Goal: Task Accomplishment & Management: Manage account settings

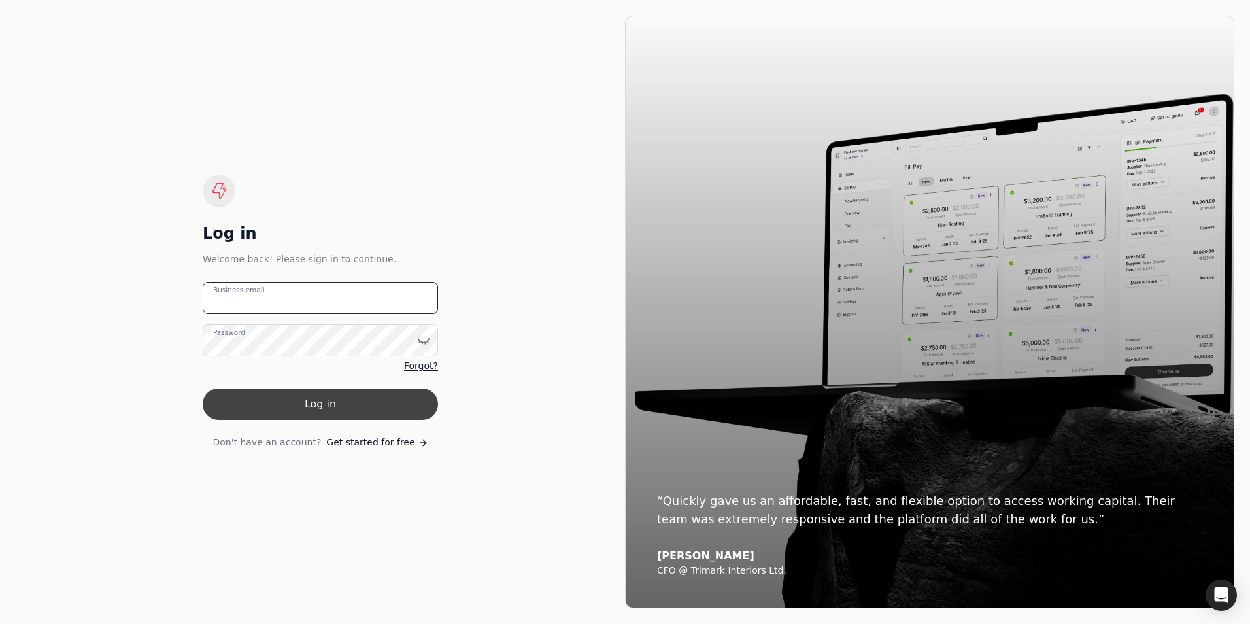
type email "[PERSON_NAME][EMAIL_ADDRESS][DOMAIN_NAME]"
click at [331, 407] on button "Log in" at bounding box center [320, 403] width 235 height 31
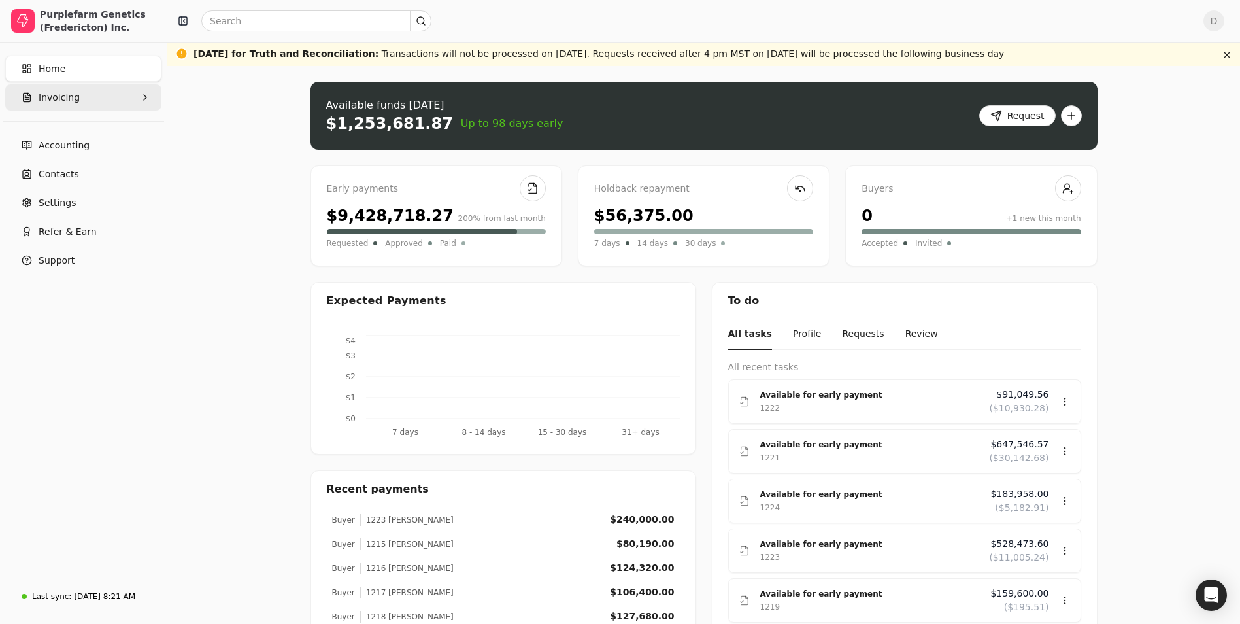
click at [141, 92] on icon "button" at bounding box center [145, 97] width 10 height 10
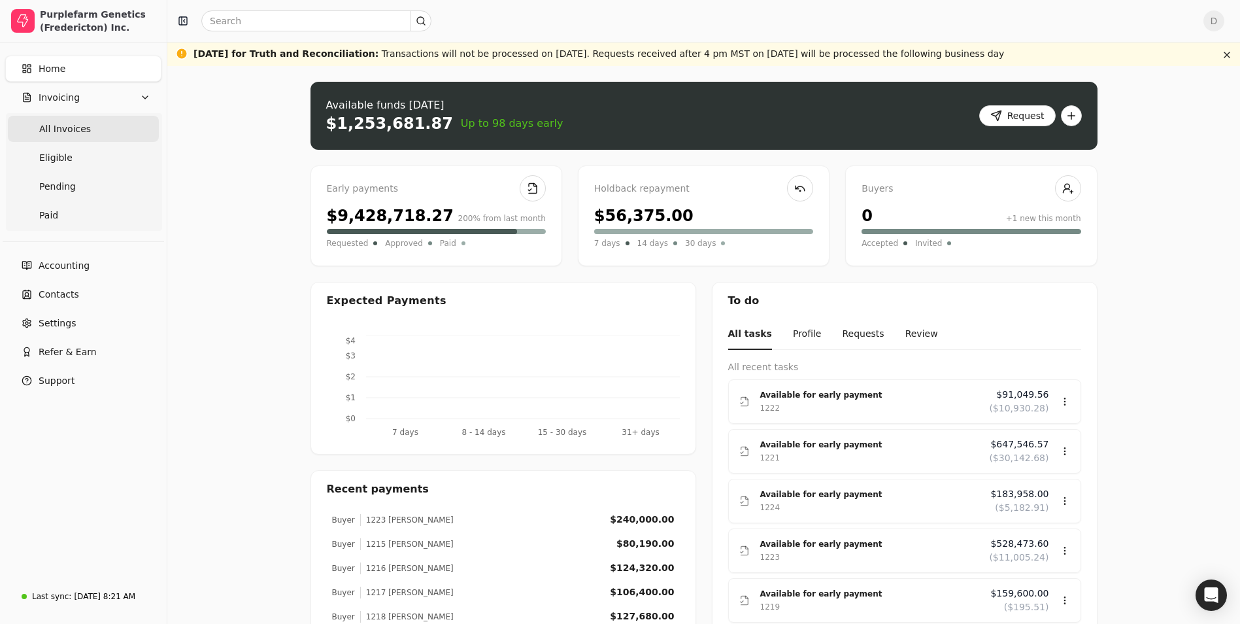
click at [120, 140] on Invoices "All Invoices" at bounding box center [83, 129] width 151 height 26
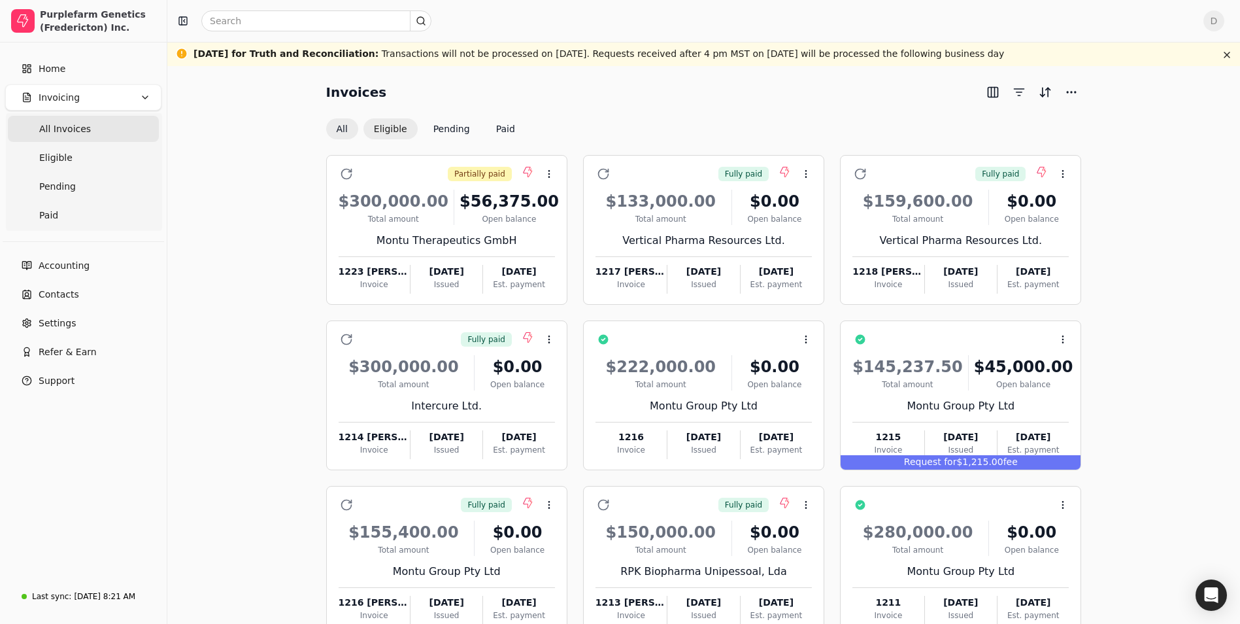
click at [392, 132] on button "Eligible" at bounding box center [390, 128] width 54 height 21
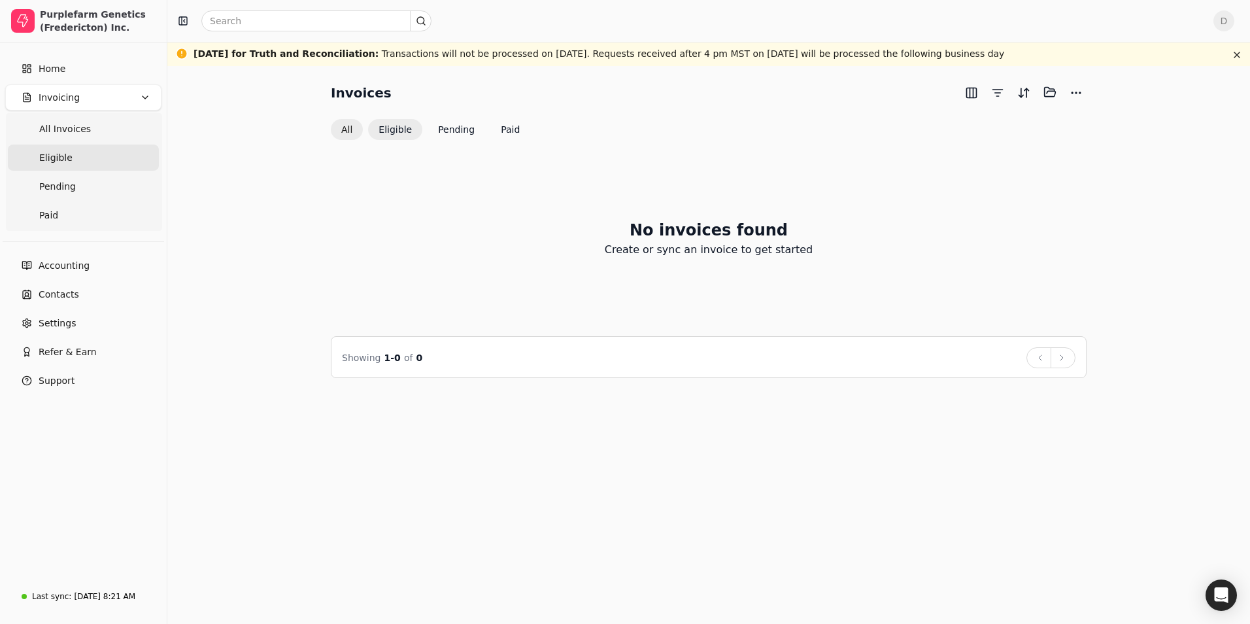
click at [341, 131] on button "All" at bounding box center [347, 129] width 32 height 21
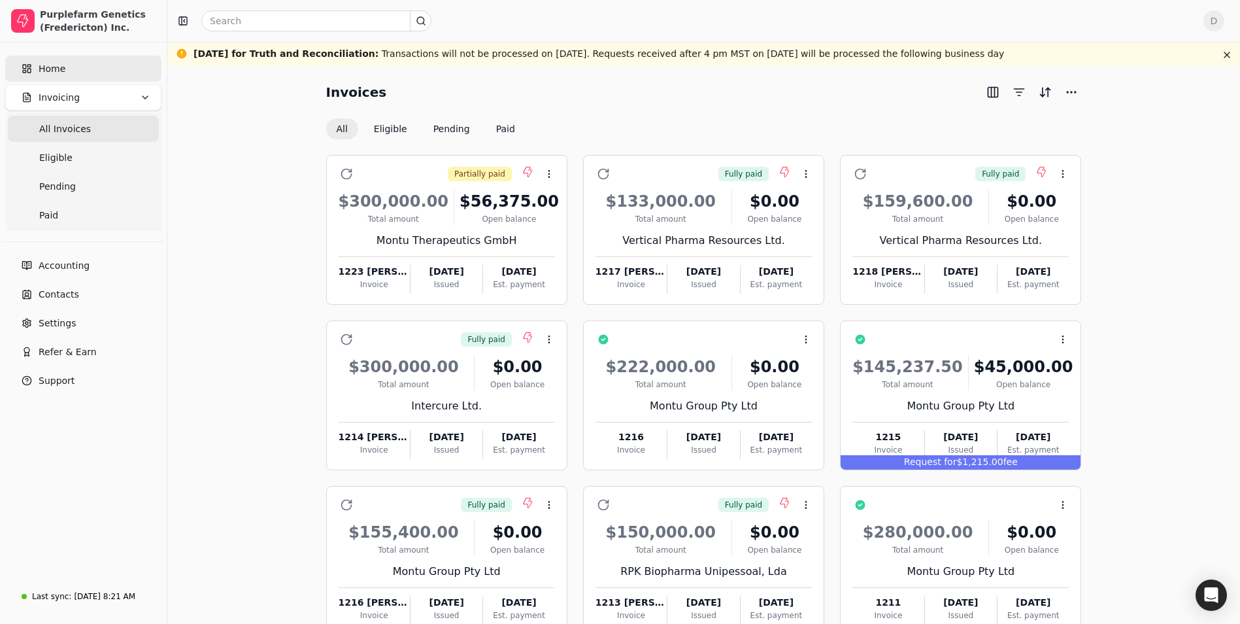
click at [62, 75] on span "Home" at bounding box center [52, 69] width 27 height 14
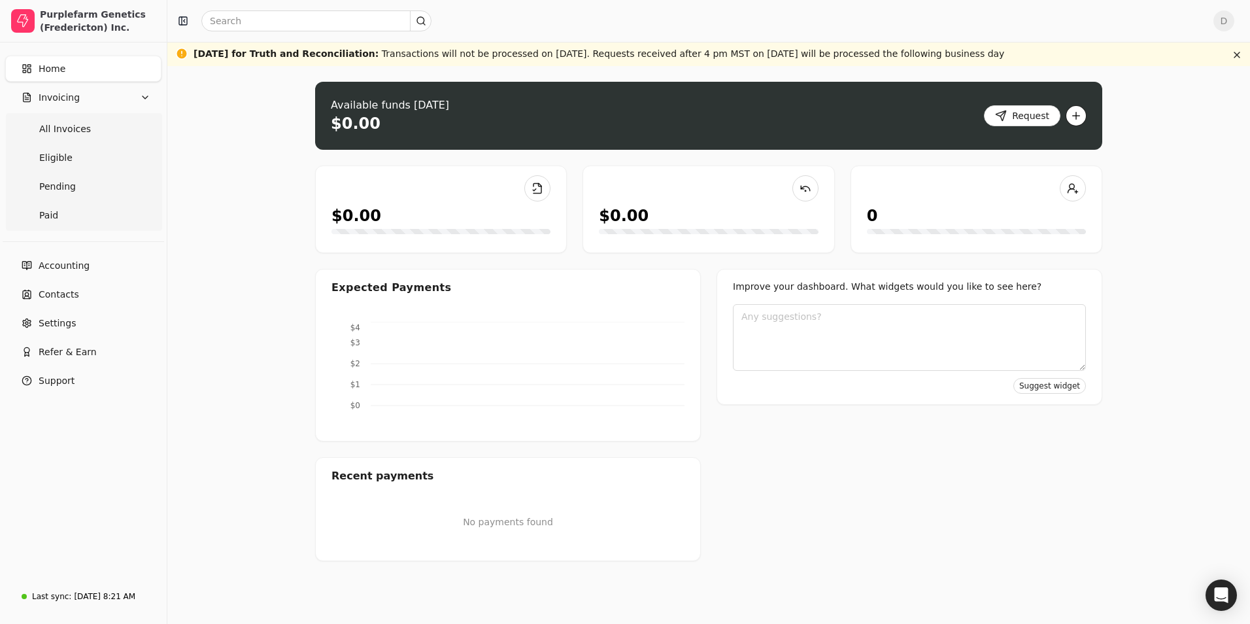
click at [1078, 116] on button "button" at bounding box center [1075, 115] width 21 height 21
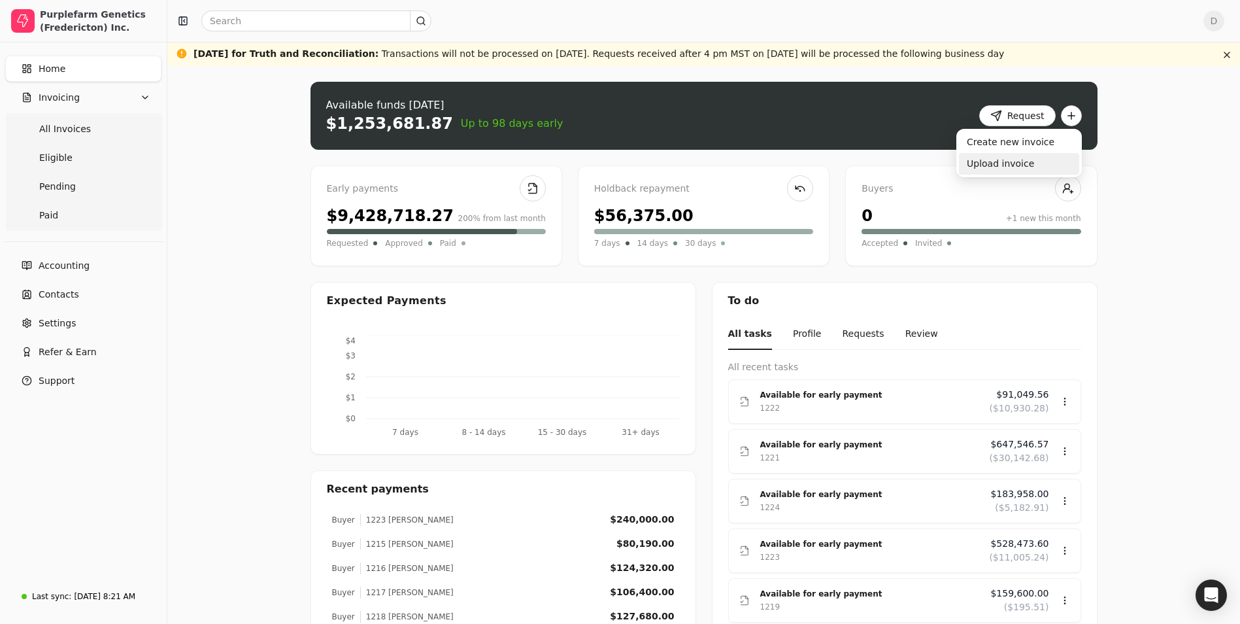
click at [1010, 163] on div "Upload invoice" at bounding box center [1019, 164] width 120 height 22
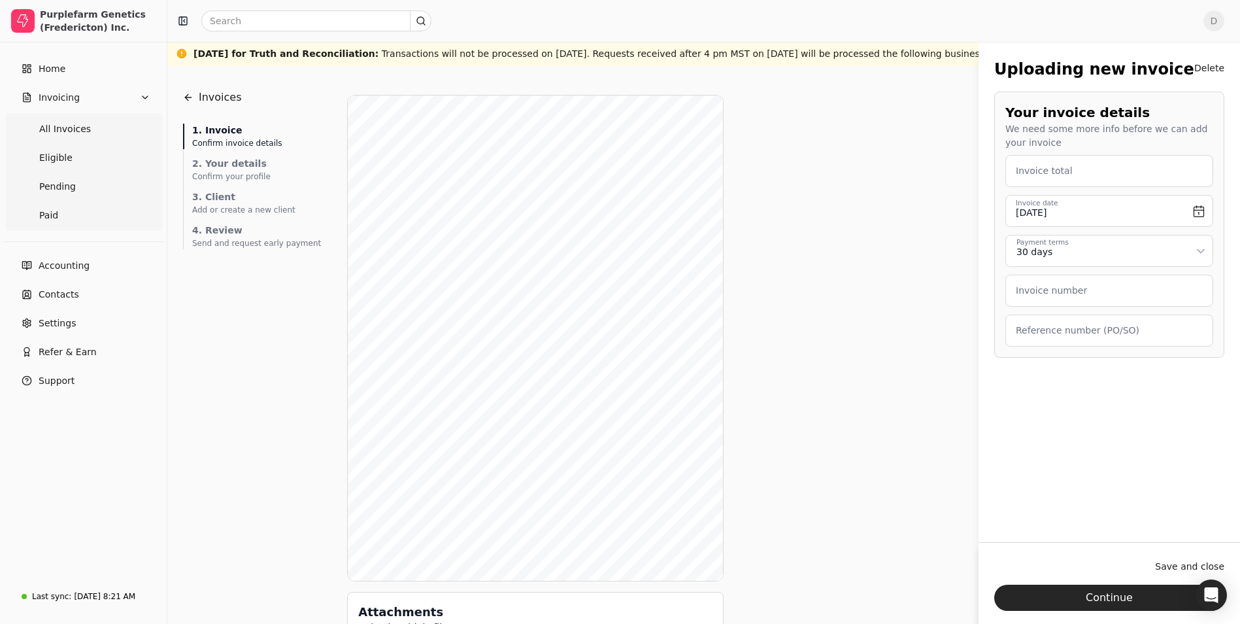
scroll to position [71, 0]
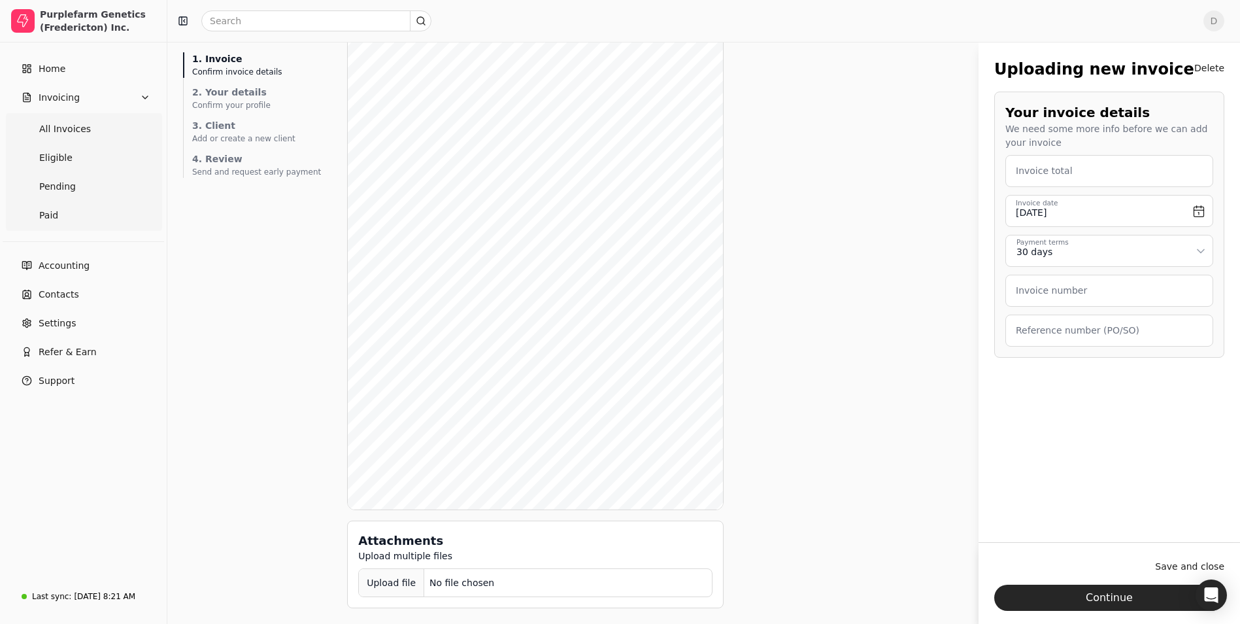
click at [377, 587] on div "Upload file" at bounding box center [391, 582] width 65 height 29
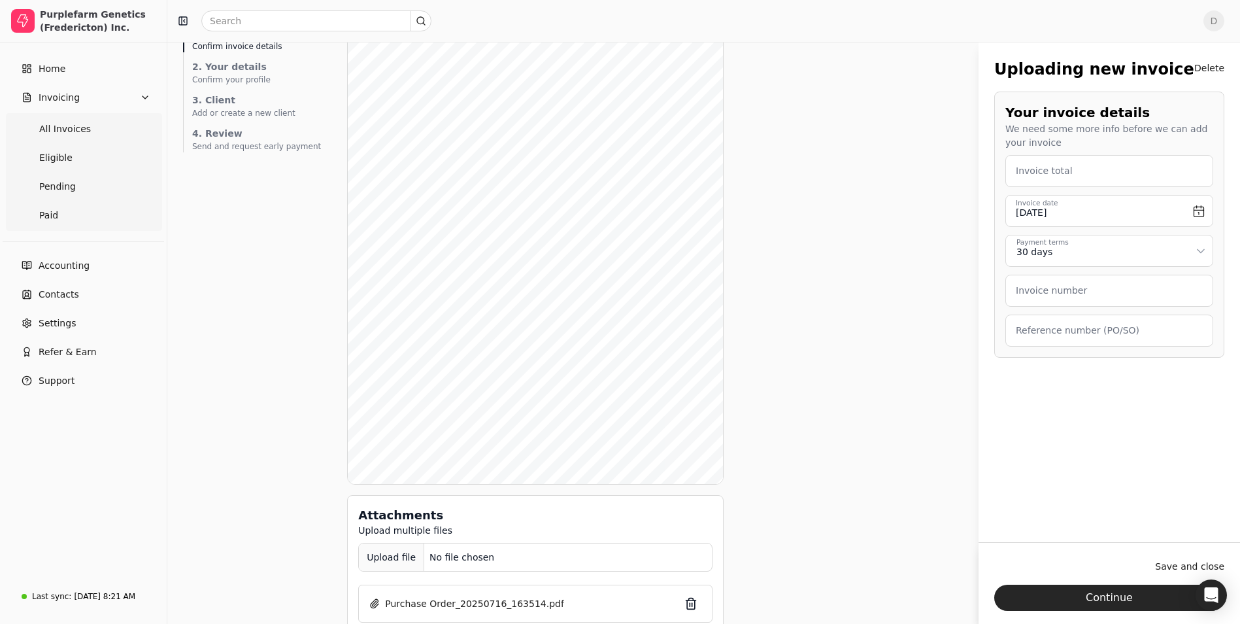
scroll to position [122, 0]
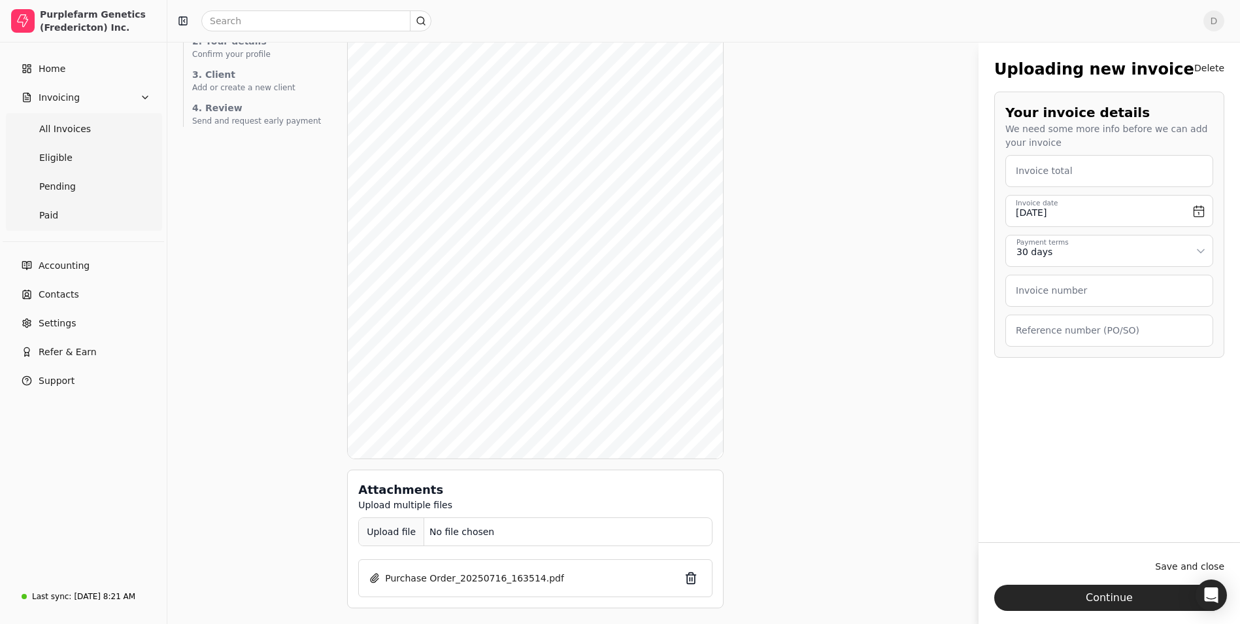
click at [374, 540] on div "Upload file" at bounding box center [391, 531] width 65 height 29
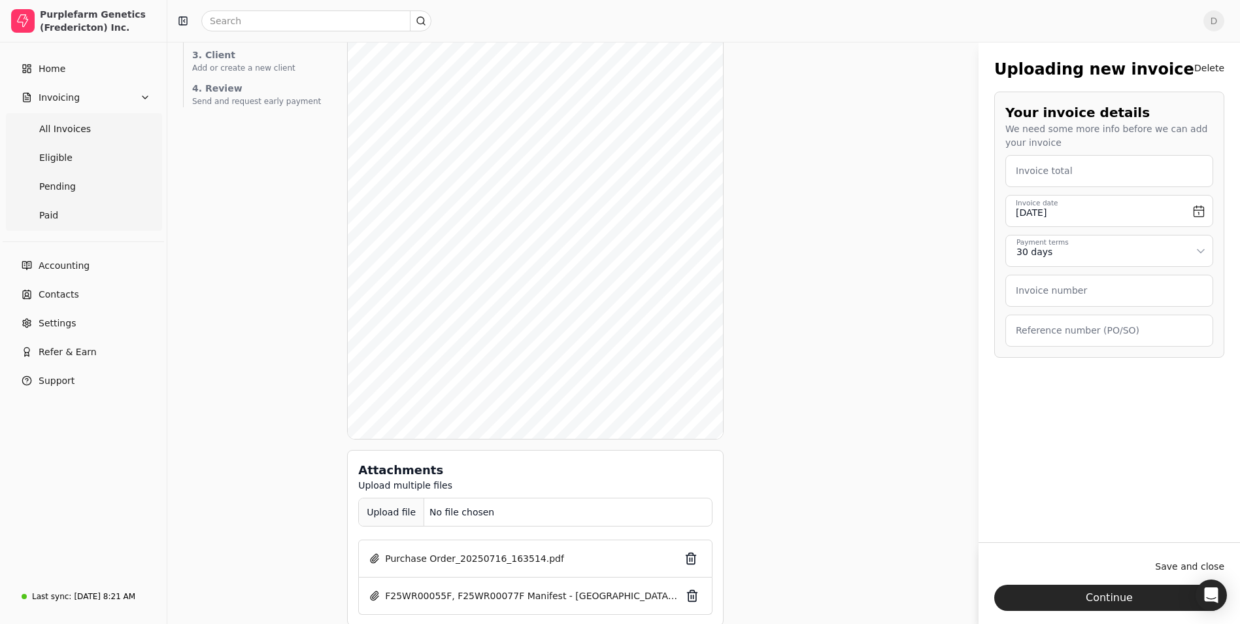
scroll to position [159, 0]
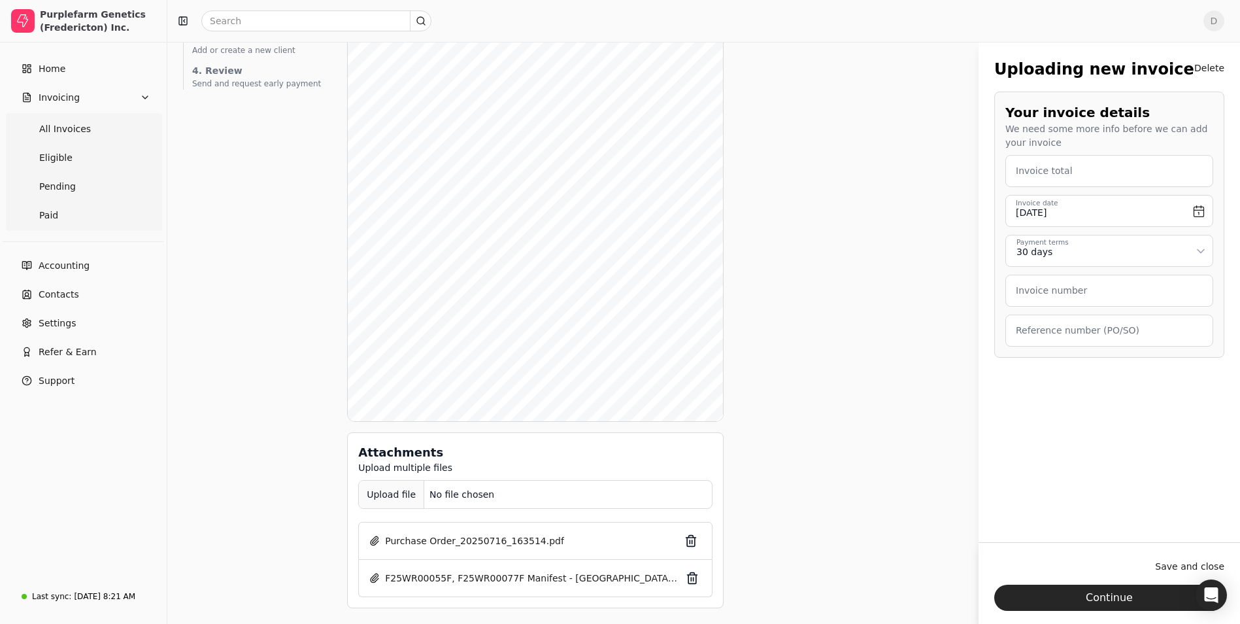
click at [359, 492] on div "Upload file" at bounding box center [391, 494] width 65 height 29
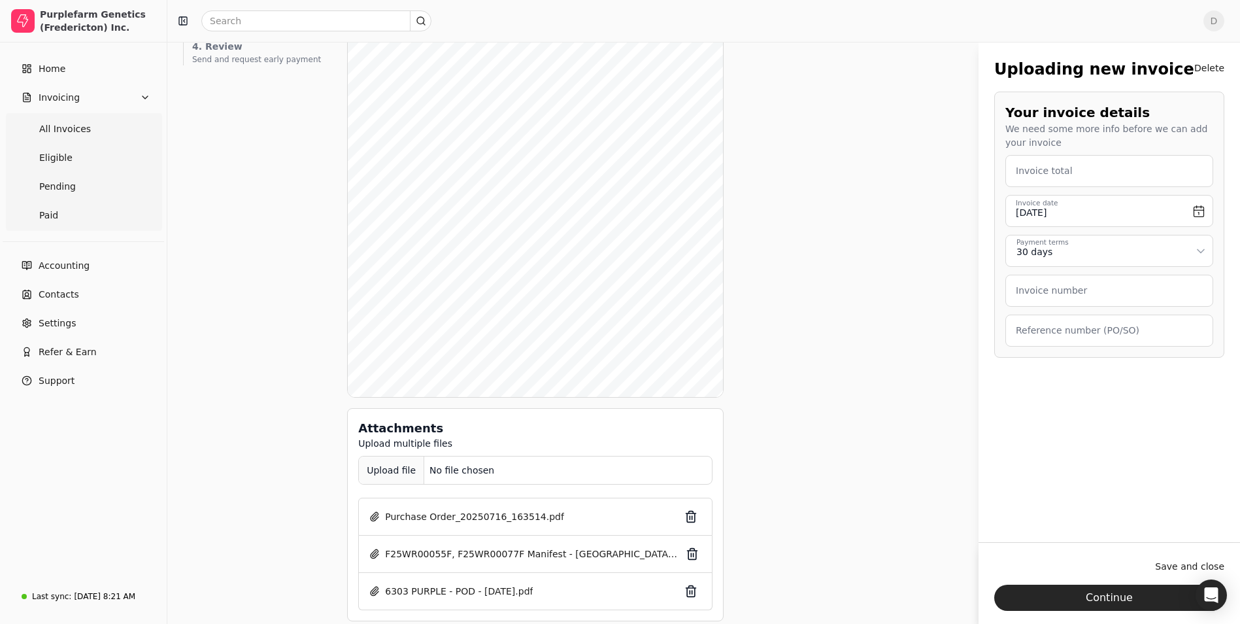
scroll to position [197, 0]
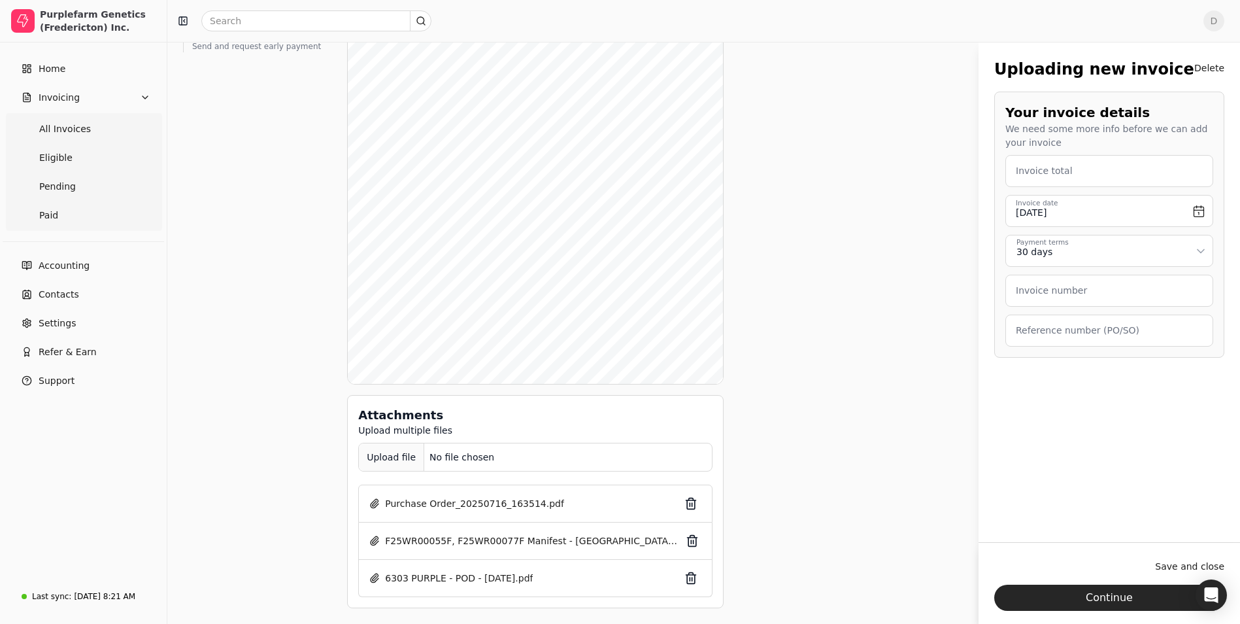
click at [373, 465] on div "Upload file" at bounding box center [391, 457] width 65 height 29
click at [371, 463] on div "Upload file" at bounding box center [391, 457] width 65 height 29
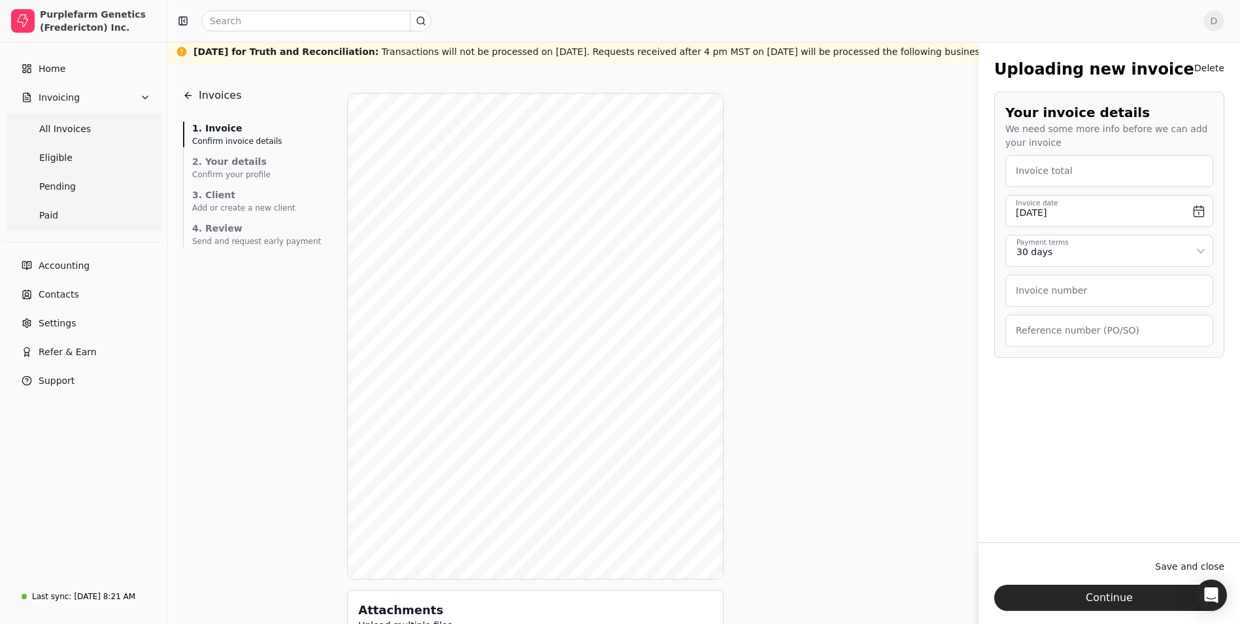
scroll to position [0, 0]
click at [1194, 247] on html "Purplefarm Genetics (Fredericton) Inc. Home Invoicing All Invoices Eligible Pen…" at bounding box center [620, 447] width 1240 height 895
click at [1201, 212] on input "[DATE]" at bounding box center [1109, 211] width 208 height 32
click at [1107, 284] on button "4" at bounding box center [1107, 288] width 21 height 21
type input "[DATE]"
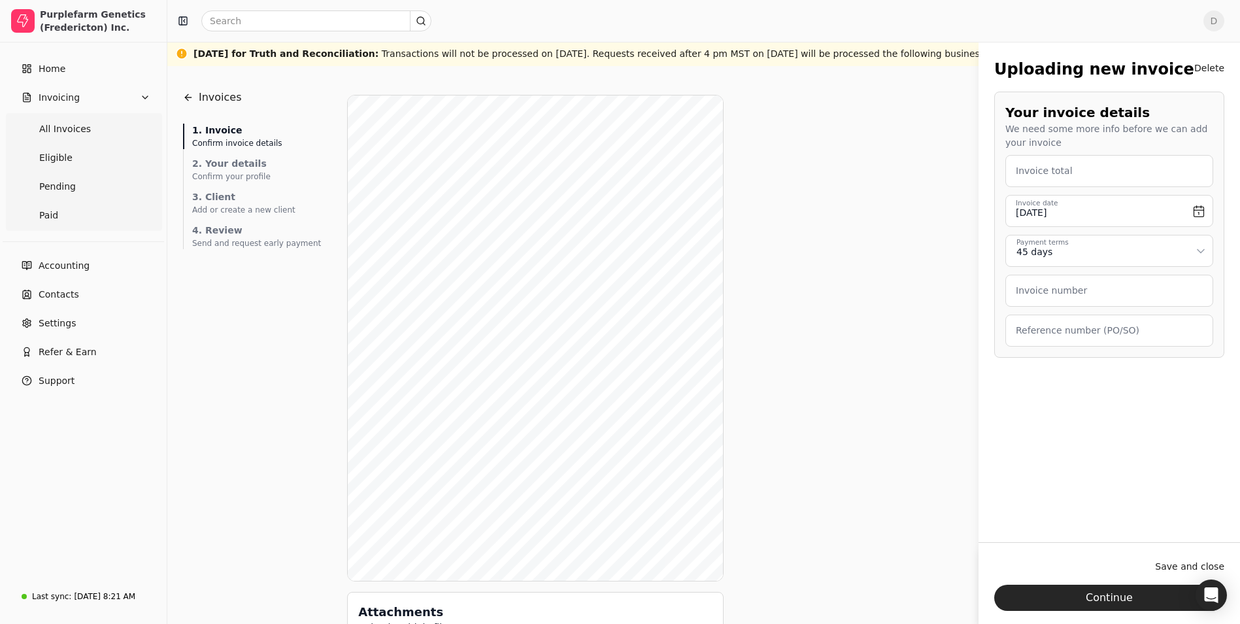
click at [1060, 173] on label "Invoice total" at bounding box center [1044, 171] width 57 height 14
click at [1060, 173] on total "Invoice total" at bounding box center [1109, 171] width 208 height 32
type total "183,958.00"
click at [1107, 303] on number "Invoice number" at bounding box center [1109, 291] width 208 height 32
type number "1224"
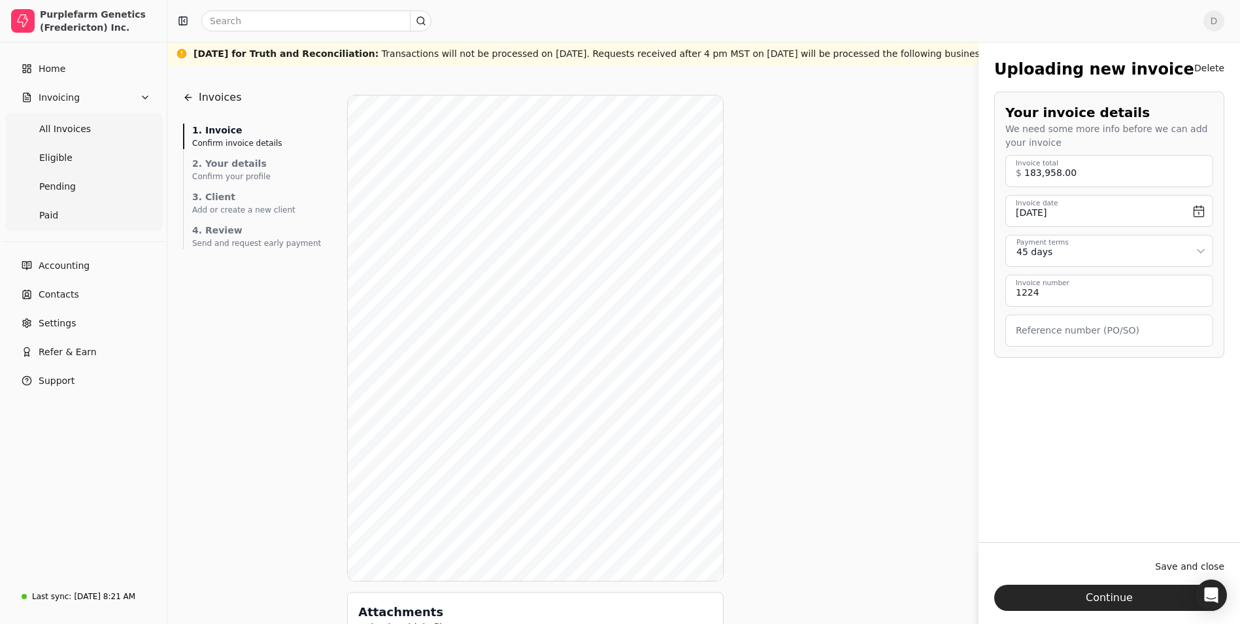
click at [1104, 324] on label "Reference number (PO/SO)" at bounding box center [1078, 331] width 124 height 14
click at [1104, 324] on \(PO\/SO\) "Reference number (PO/SO)" at bounding box center [1109, 330] width 208 height 32
type \(PO\/SO\) "210173833"
click at [1122, 384] on div "Uploading new invoice Delete Your invoice details We need some more info before…" at bounding box center [1108, 301] width 261 height 519
click at [1111, 590] on button "Continue" at bounding box center [1109, 597] width 230 height 26
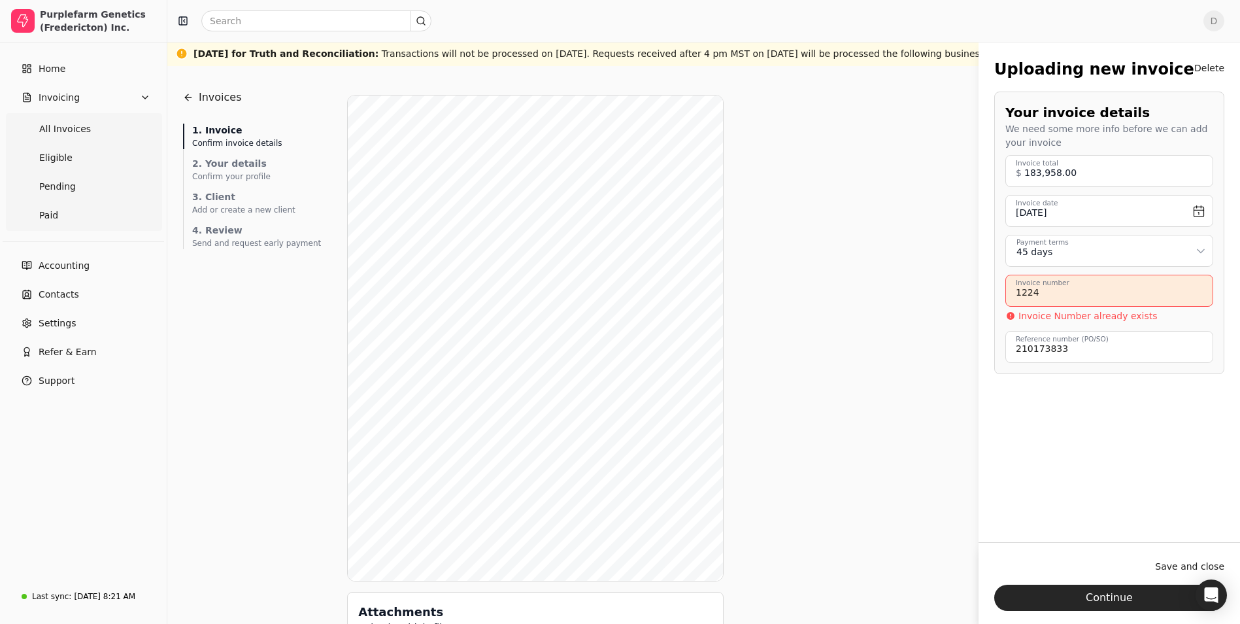
click at [1094, 295] on number "1224" at bounding box center [1109, 291] width 208 height 32
type number "1224 [PERSON_NAME]"
click at [1137, 592] on button "Continue" at bounding box center [1109, 597] width 230 height 26
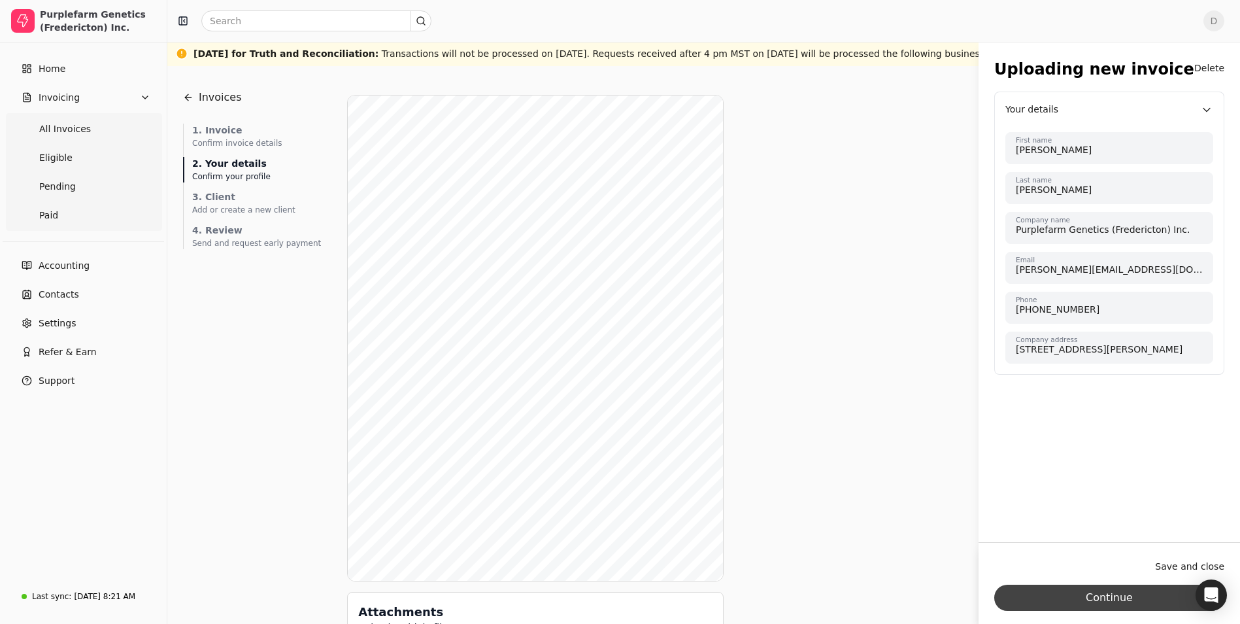
click at [1100, 598] on button "Continue" at bounding box center [1109, 597] width 230 height 26
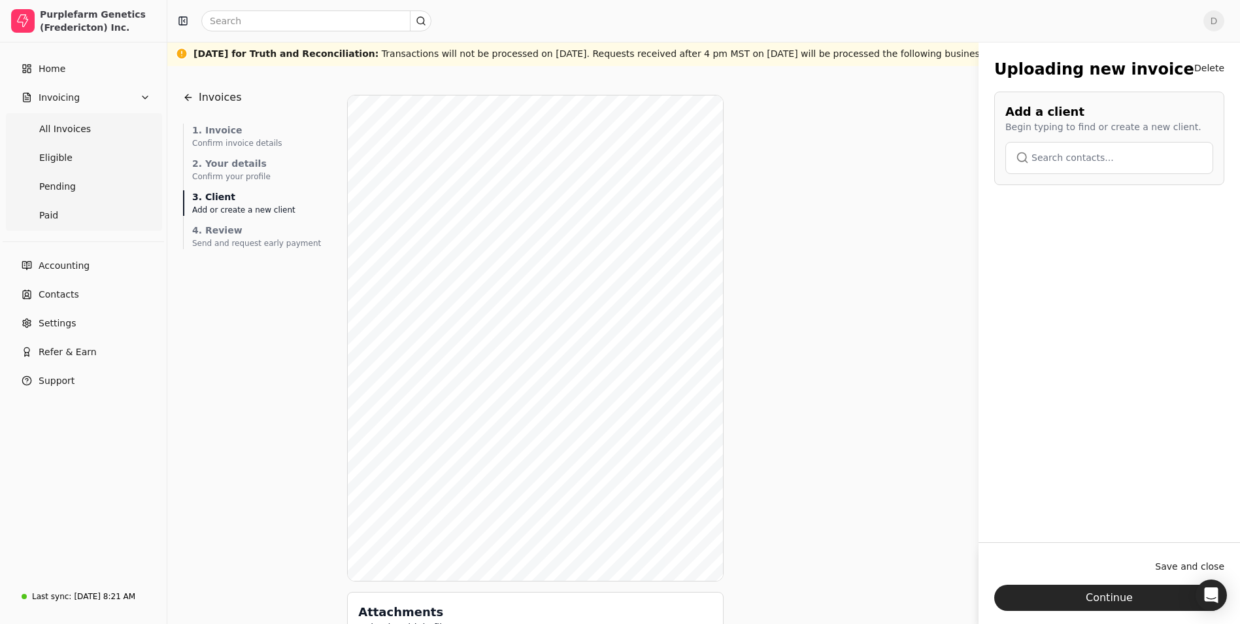
click at [1094, 165] on button "button" at bounding box center [1109, 157] width 208 height 31
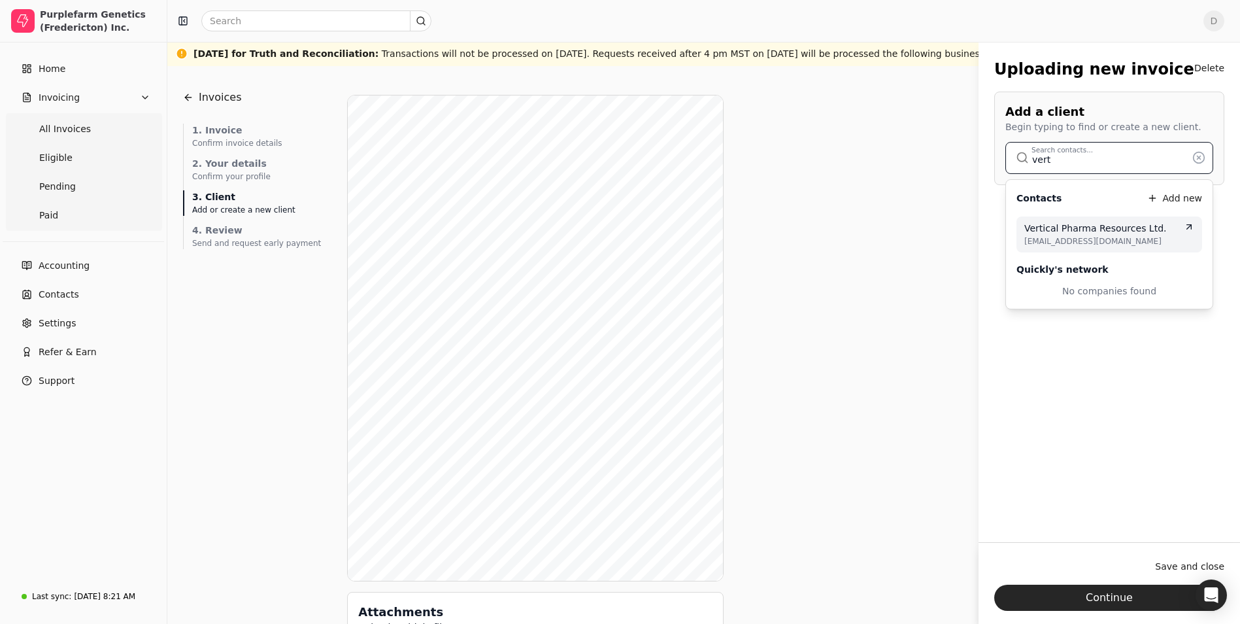
type input "vert"
click at [1089, 233] on span "Vertical Pharma Resources Ltd." at bounding box center [1095, 229] width 142 height 14
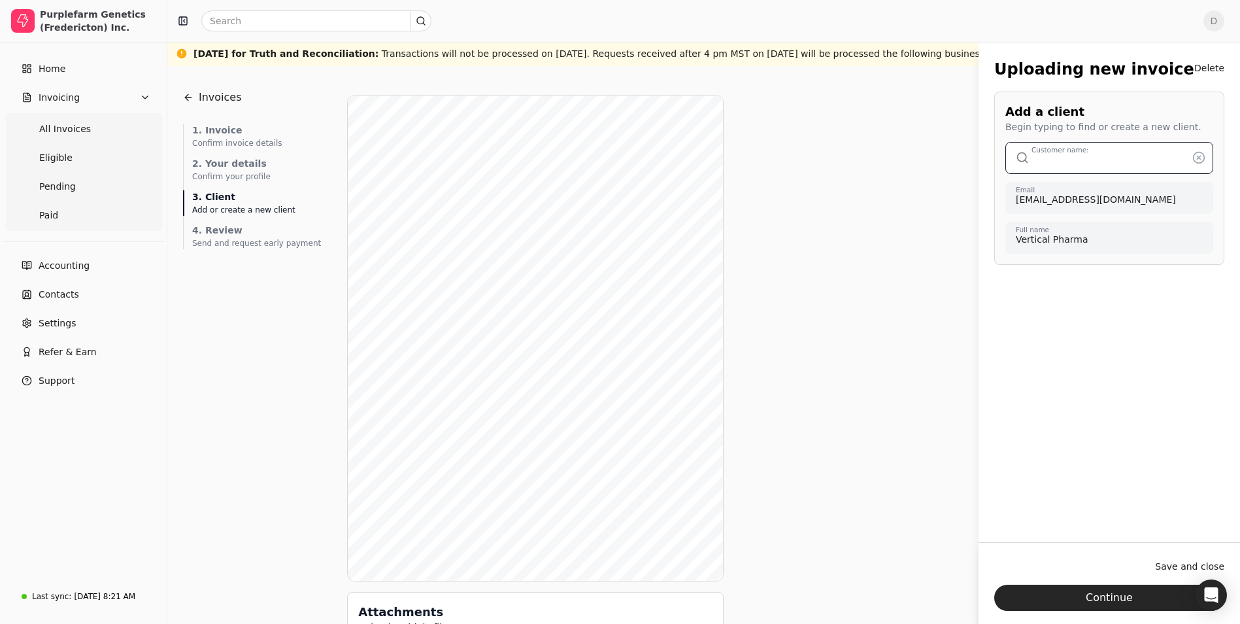
type input "Vertical Pharma Resources Ltd."
click at [1101, 370] on div "Uploading new invoice Delete Add a client Begin typing to find or create a new …" at bounding box center [1108, 301] width 261 height 519
click at [1195, 159] on icon at bounding box center [1198, 157] width 13 height 13
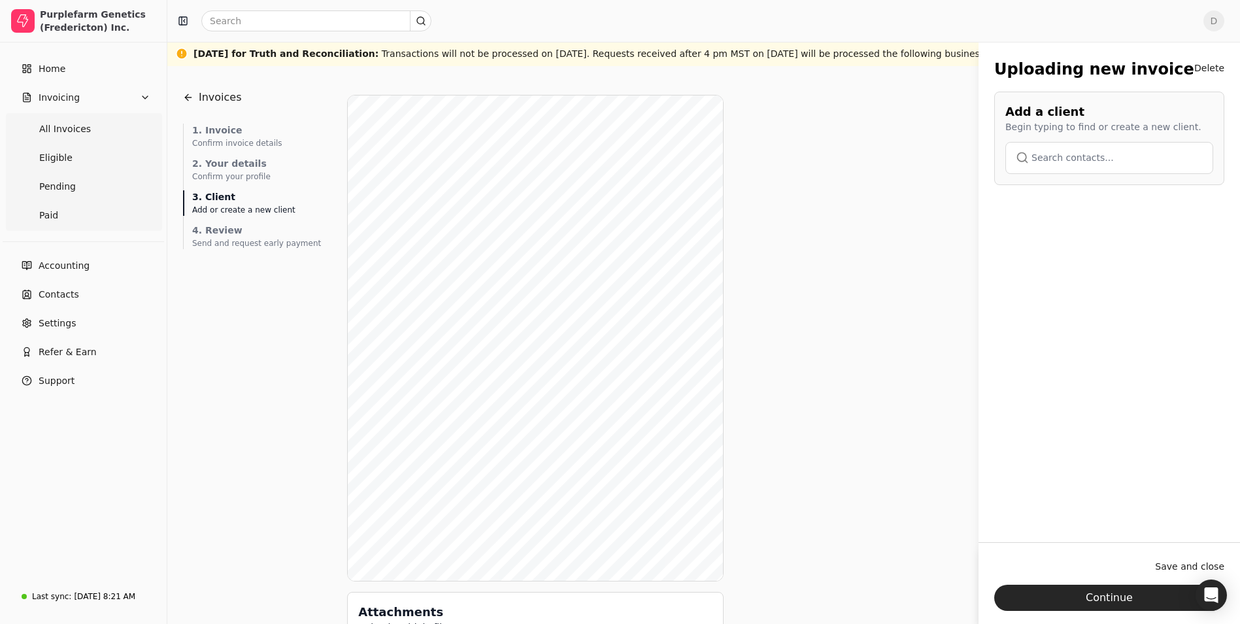
click at [1082, 165] on button "button" at bounding box center [1109, 157] width 208 height 31
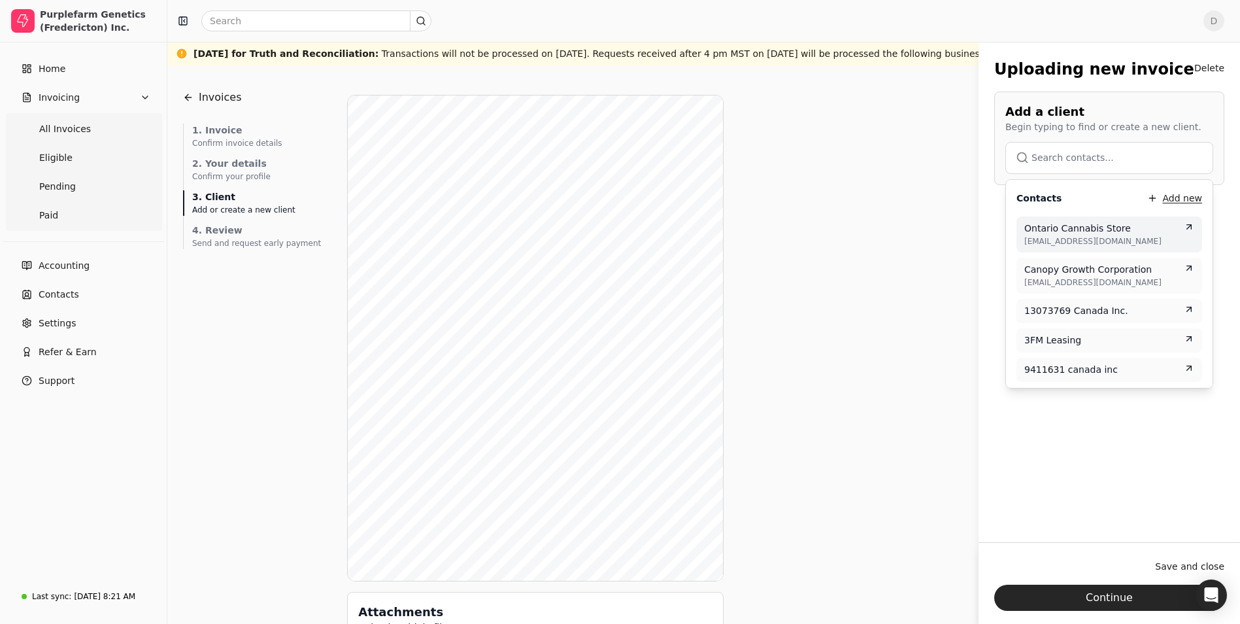
click at [1160, 199] on button "Add new" at bounding box center [1175, 198] width 56 height 16
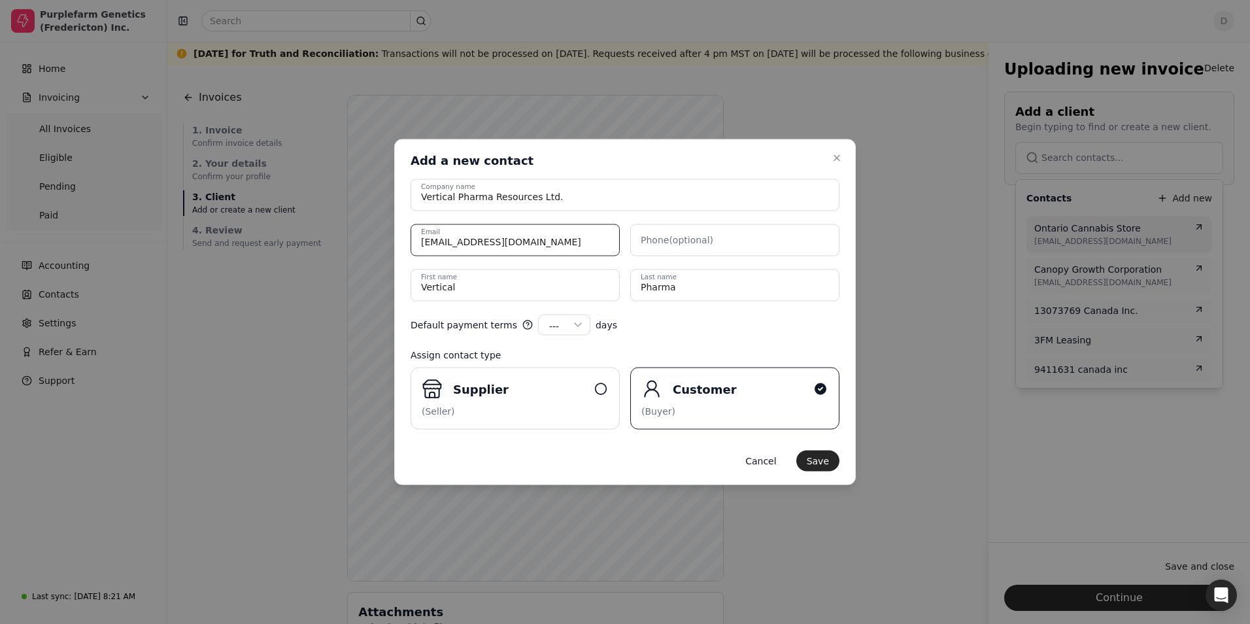
click at [501, 248] on input "[EMAIL_ADDRESS][DOMAIN_NAME]" at bounding box center [514, 240] width 209 height 32
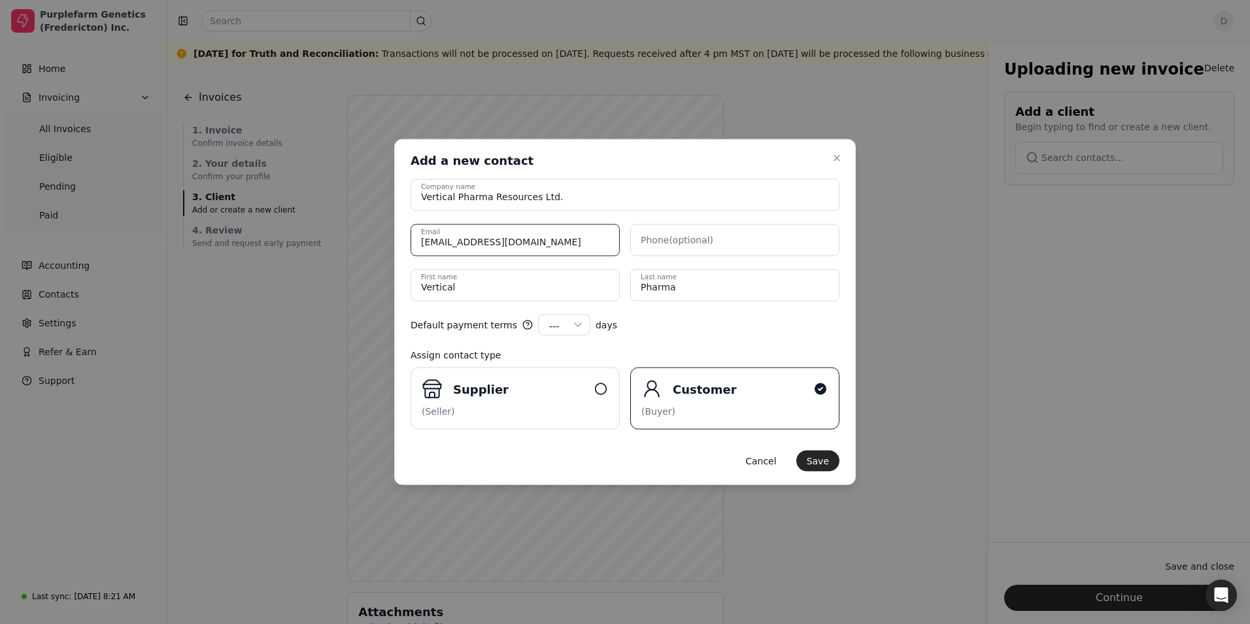
drag, startPoint x: 585, startPoint y: 244, endPoint x: 146, endPoint y: 237, distance: 439.3
click at [93, 241] on body "Purplefarm Genetics (Fredericton) Inc. Home Invoicing All Invoices Eligible Pen…" at bounding box center [620, 447] width 1240 height 895
type input "h"
type input "[EMAIL_ADDRESS][DOMAIN_NAME]"
click at [820, 461] on button "Save" at bounding box center [817, 460] width 43 height 21
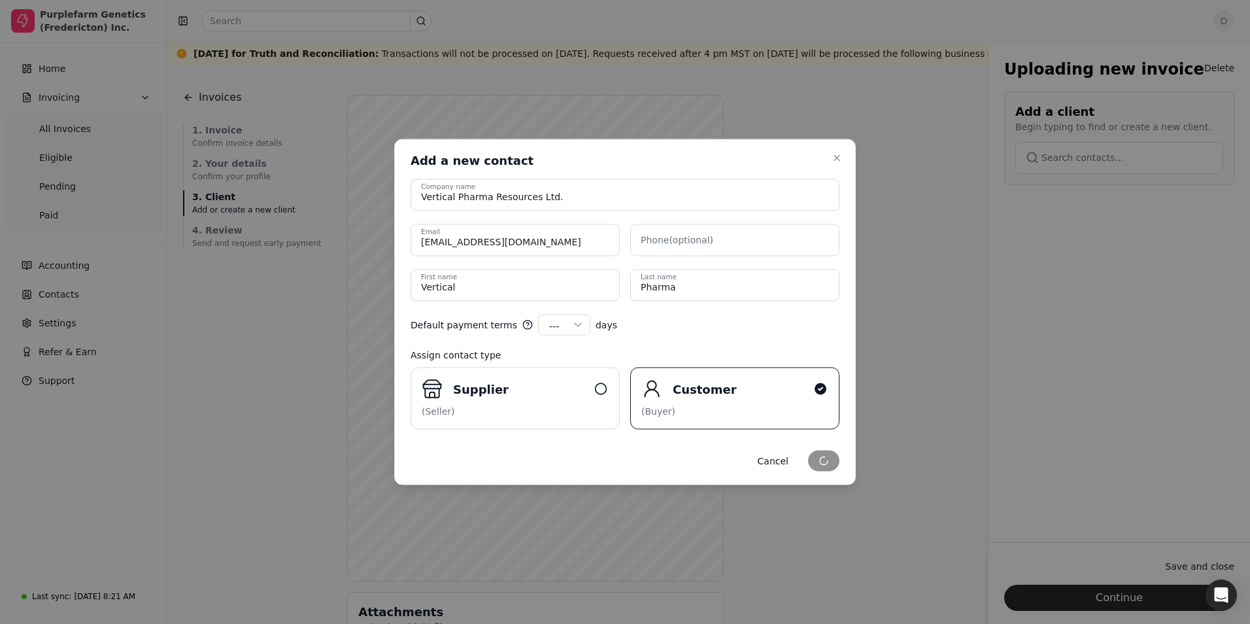
type input "Vertical Pharma Resources Ltd."
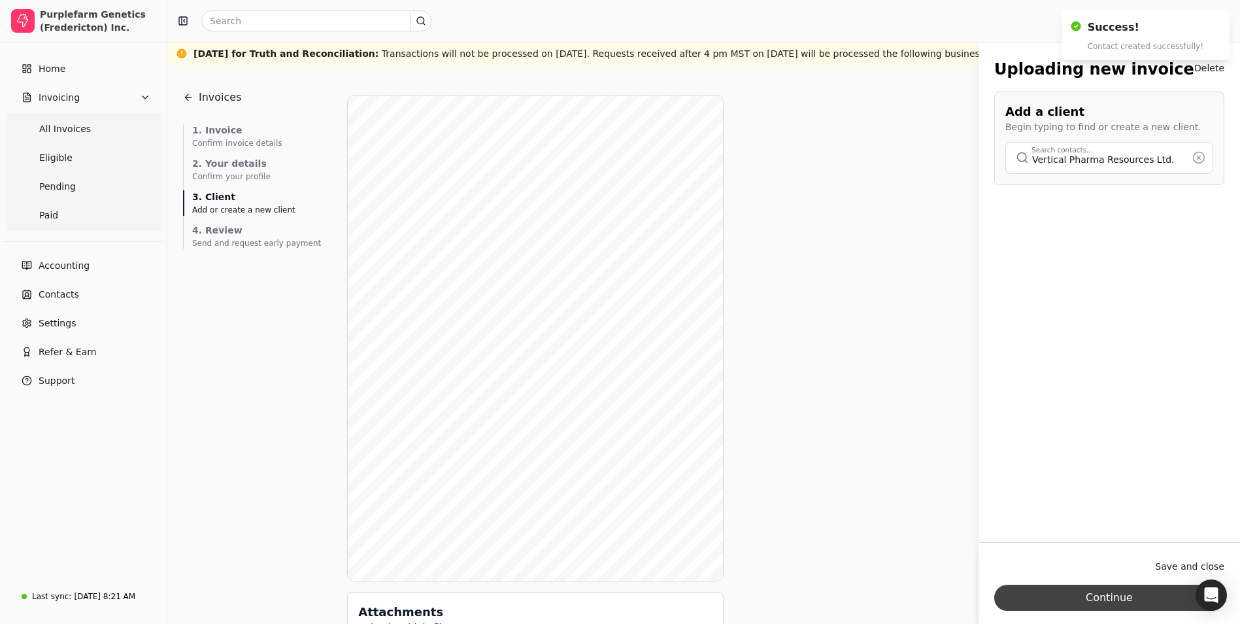
click at [1127, 597] on button "Continue" at bounding box center [1109, 597] width 230 height 26
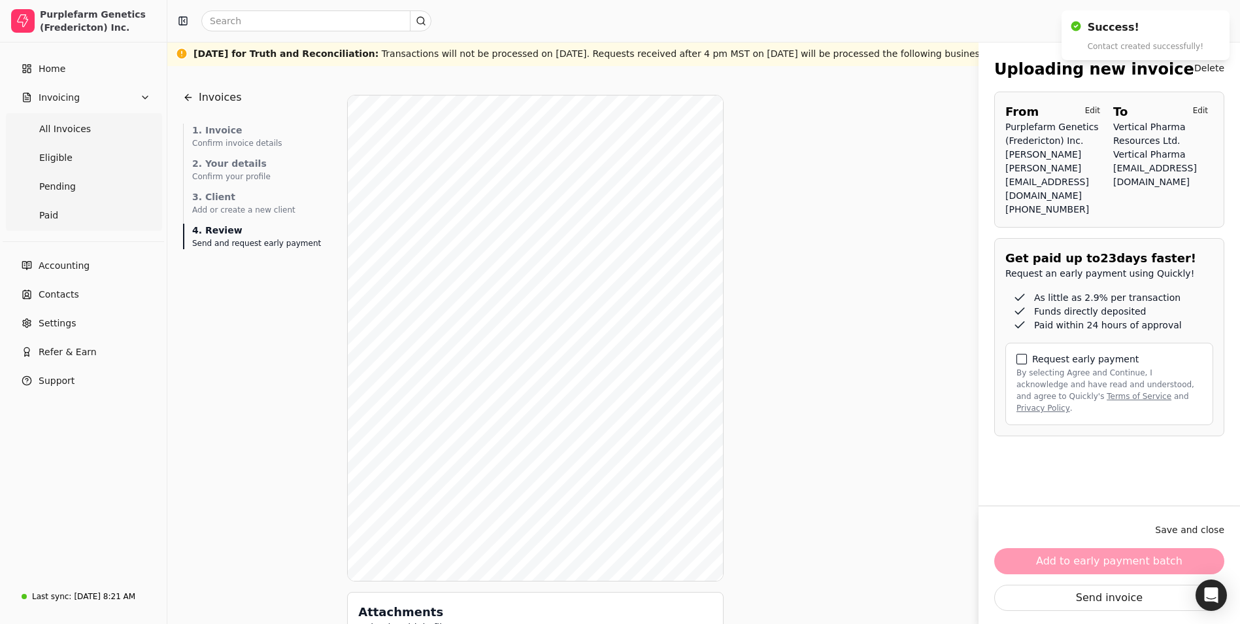
click at [1025, 364] on button "By selecting Agree and Continue, I acknowledge and have read and understood, an…" at bounding box center [1021, 359] width 10 height 10
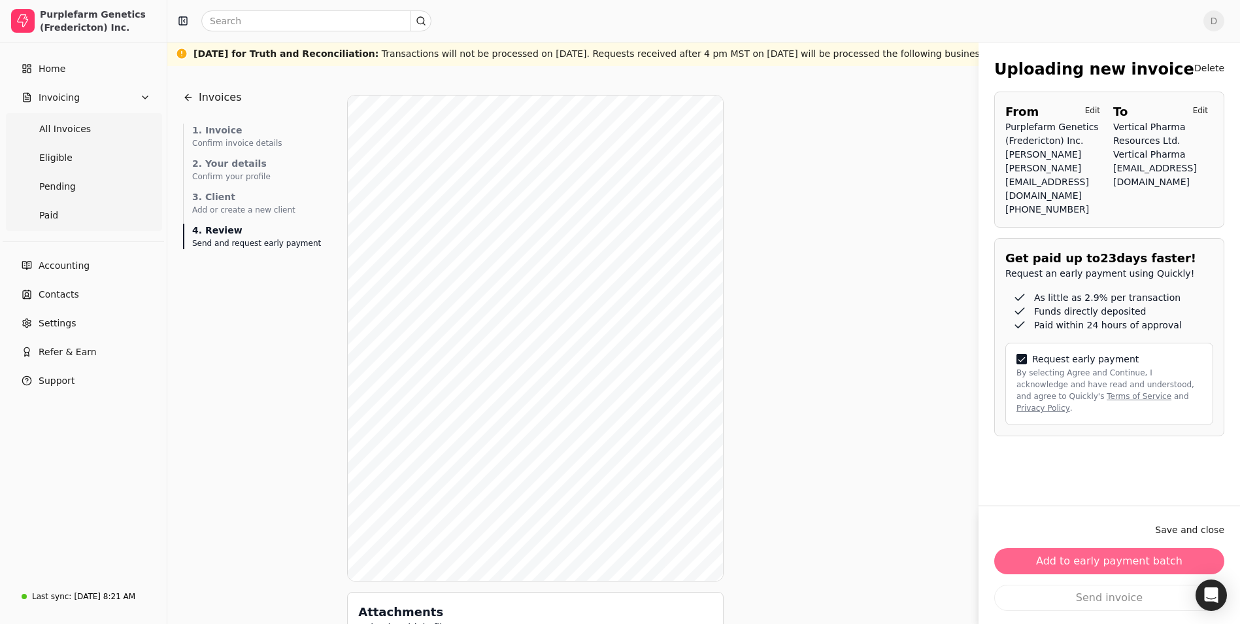
click at [1104, 563] on button "Add to early payment batch" at bounding box center [1109, 561] width 230 height 26
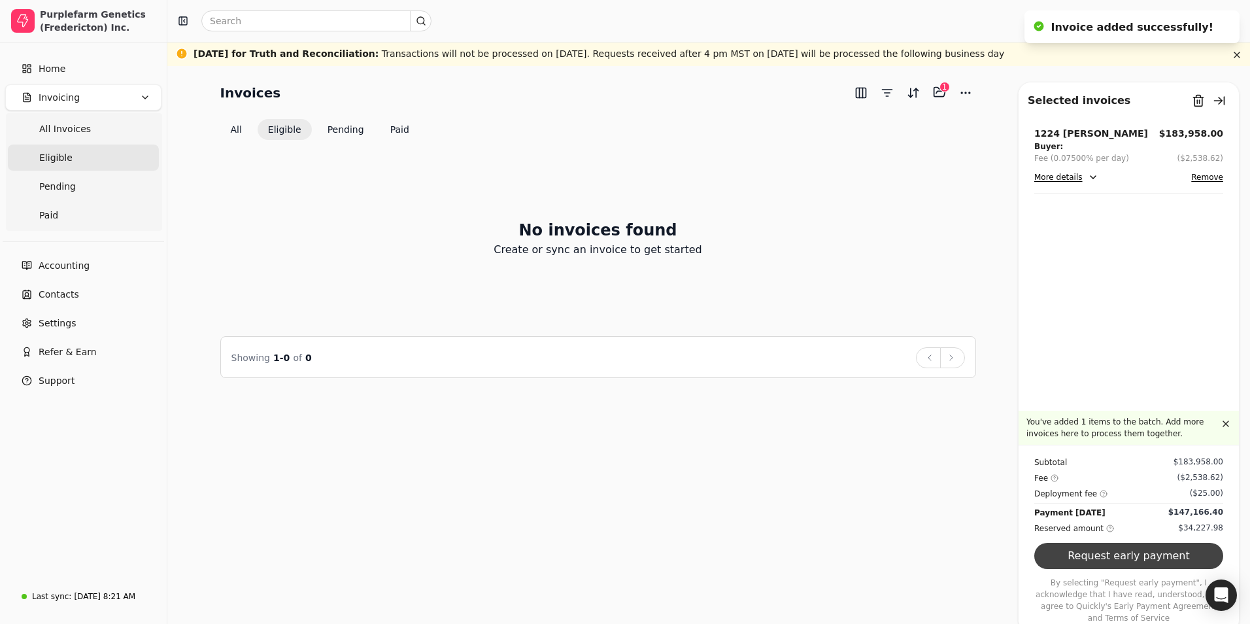
click at [1094, 567] on button "Request early payment" at bounding box center [1128, 556] width 189 height 26
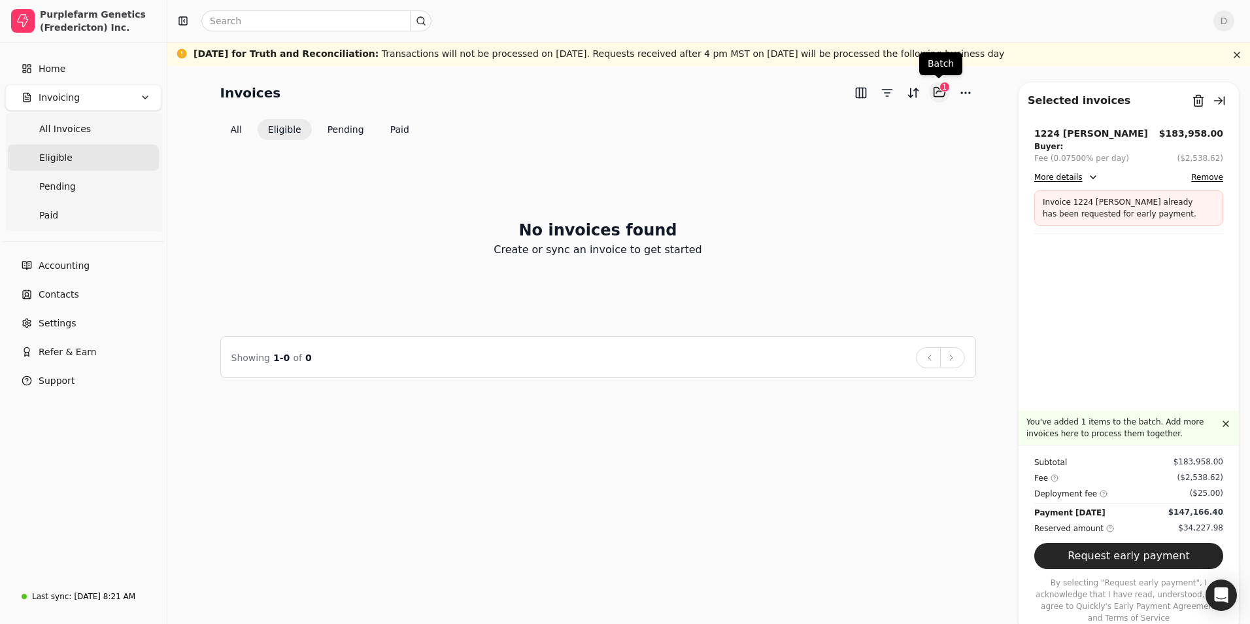
click at [939, 92] on button "Selected items: 1" at bounding box center [939, 92] width 21 height 21
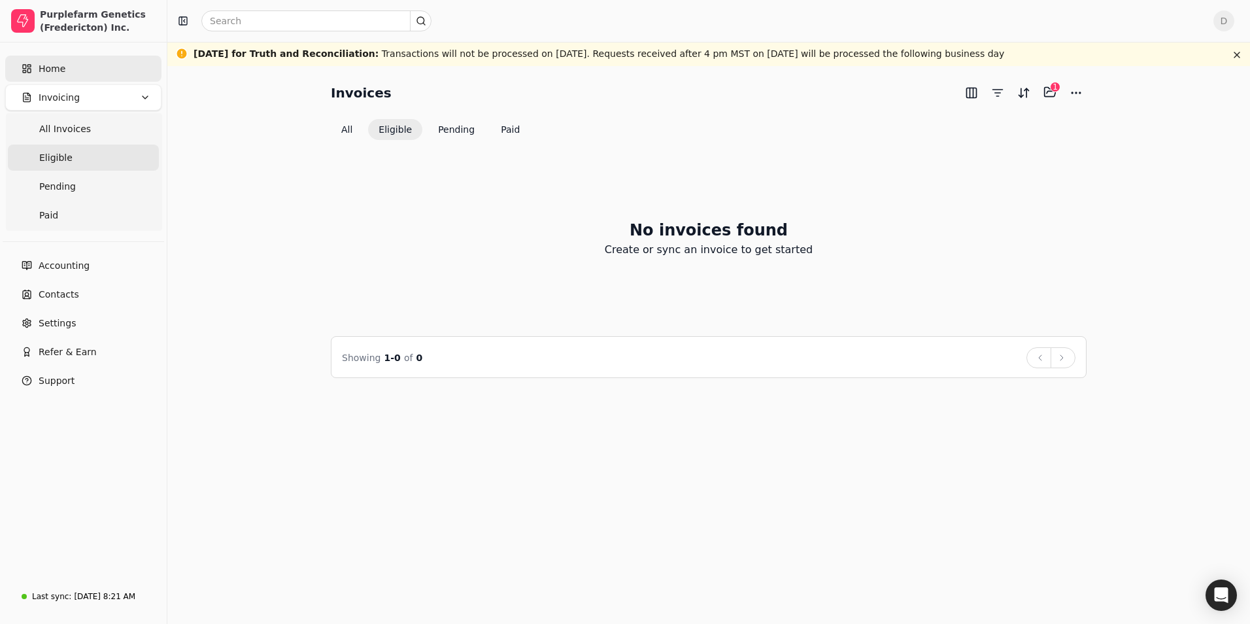
click at [58, 79] on link "Home" at bounding box center [83, 69] width 156 height 26
